Goal: Information Seeking & Learning: Learn about a topic

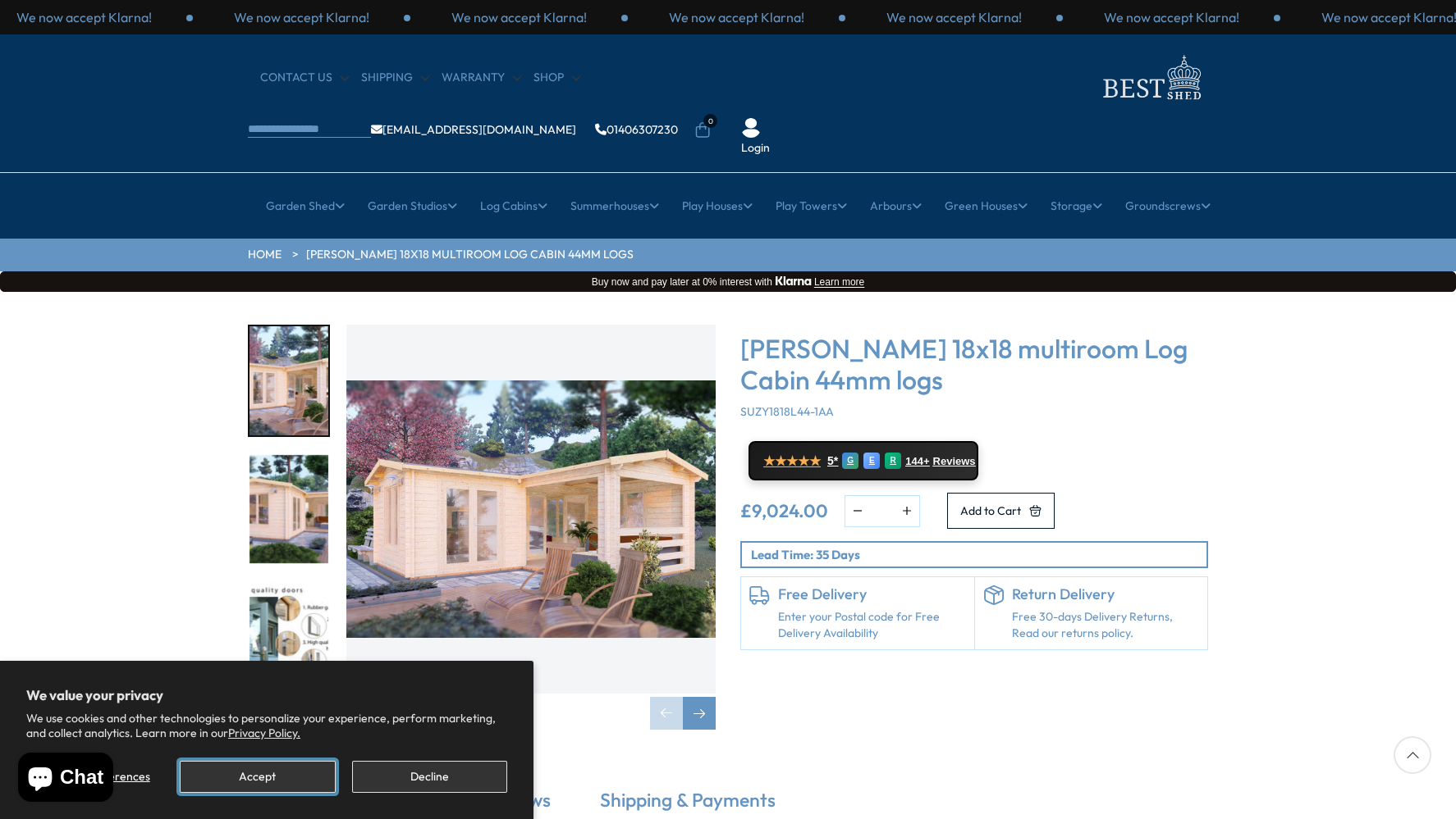
click at [251, 772] on button "Accept" at bounding box center [257, 777] width 155 height 32
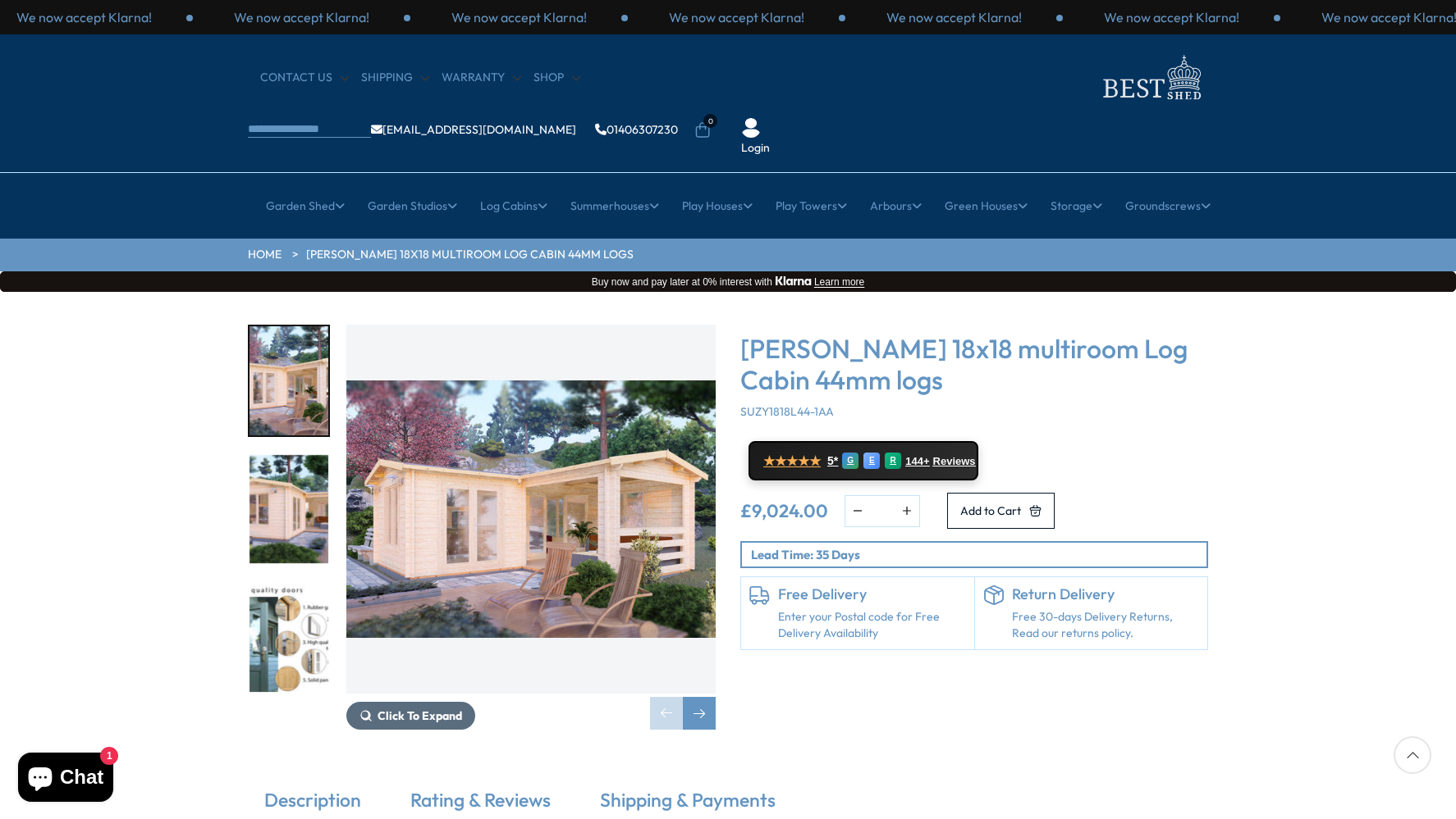
click at [418, 708] on span "Click To Expand" at bounding box center [420, 715] width 85 height 15
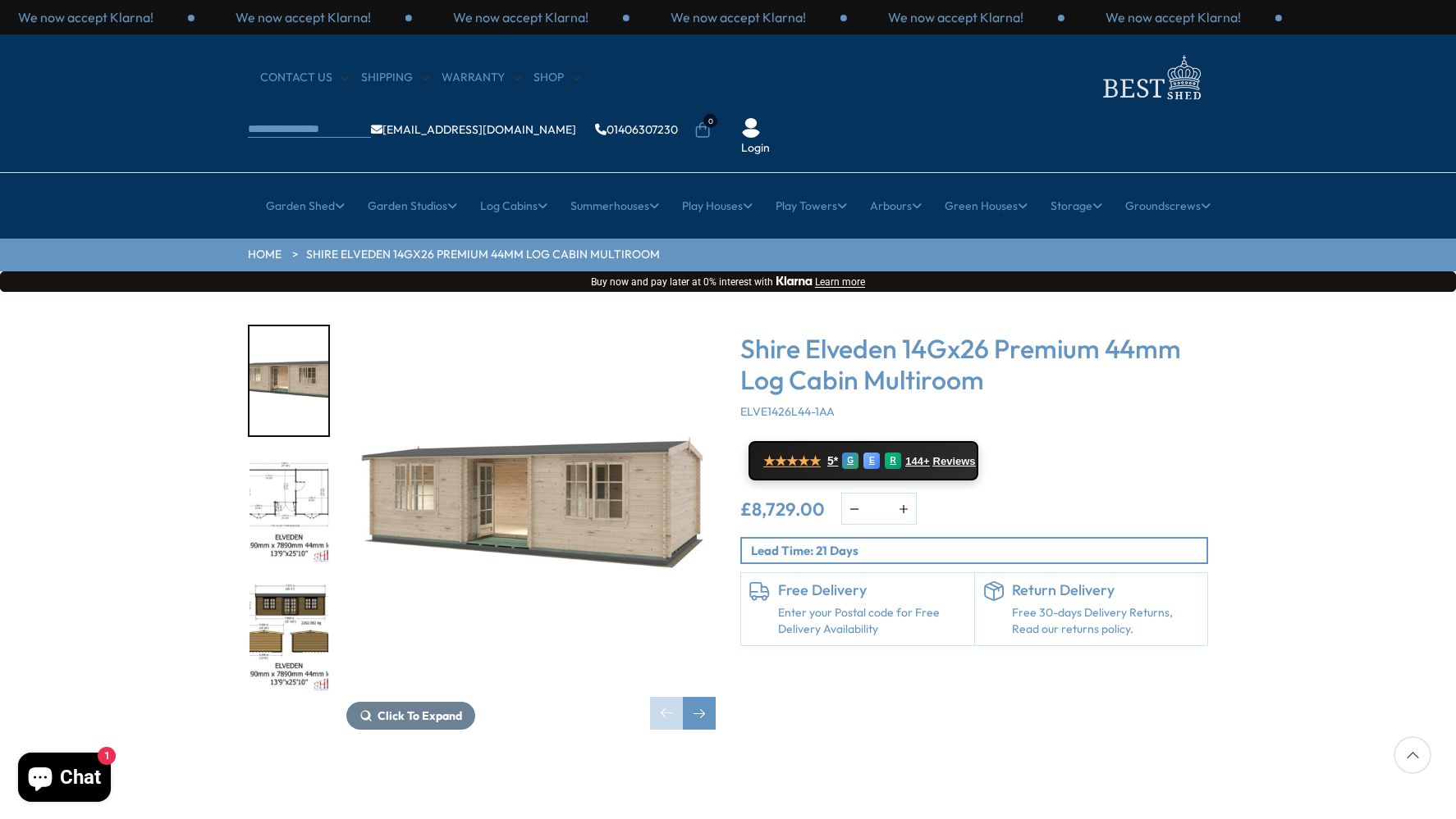
click at [562, 462] on img "1 / 10" at bounding box center [531, 508] width 369 height 369
click at [288, 474] on img "2 / 10" at bounding box center [289, 509] width 79 height 109
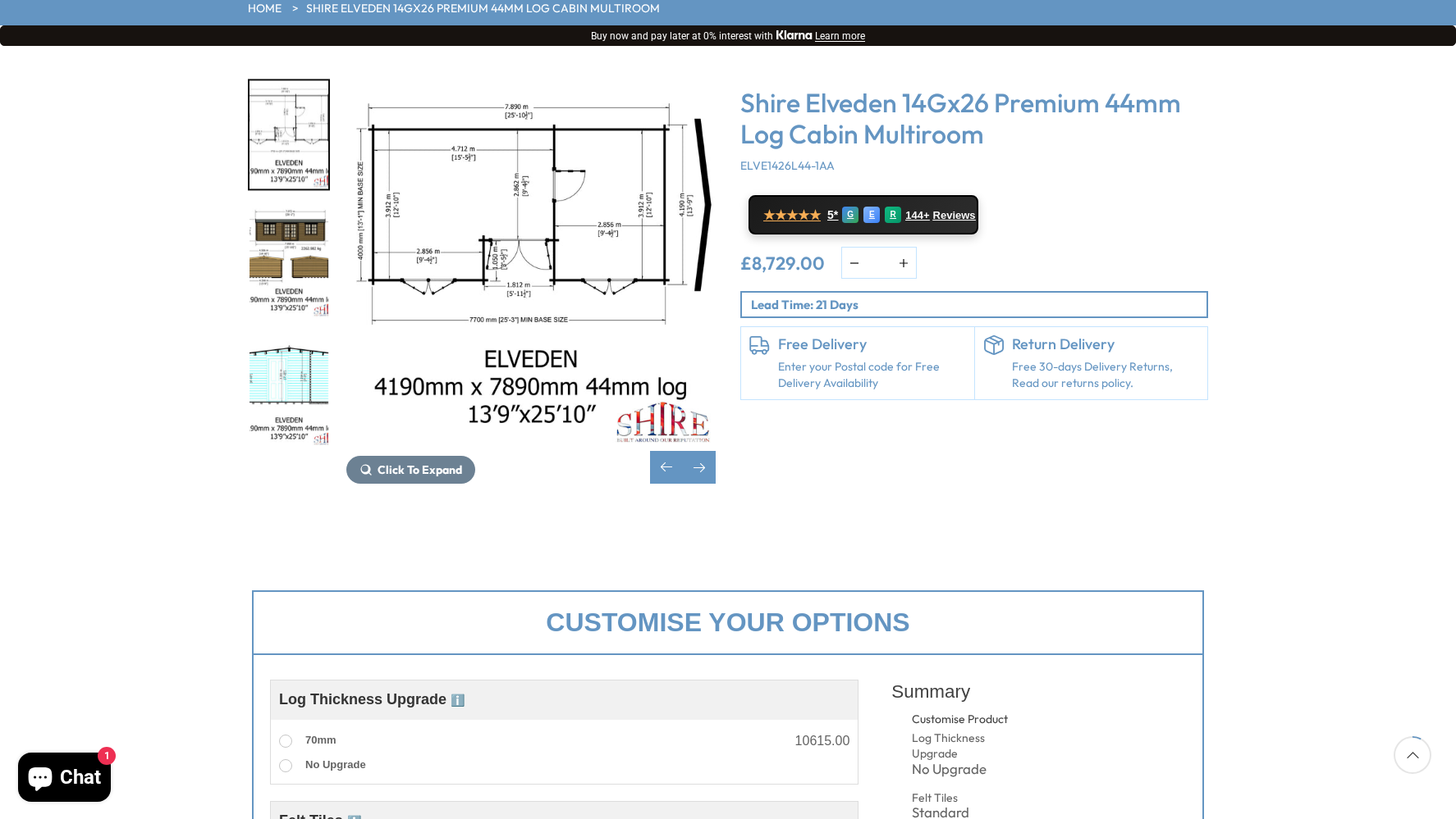
scroll to position [156, 0]
